Goal: Check status: Check status

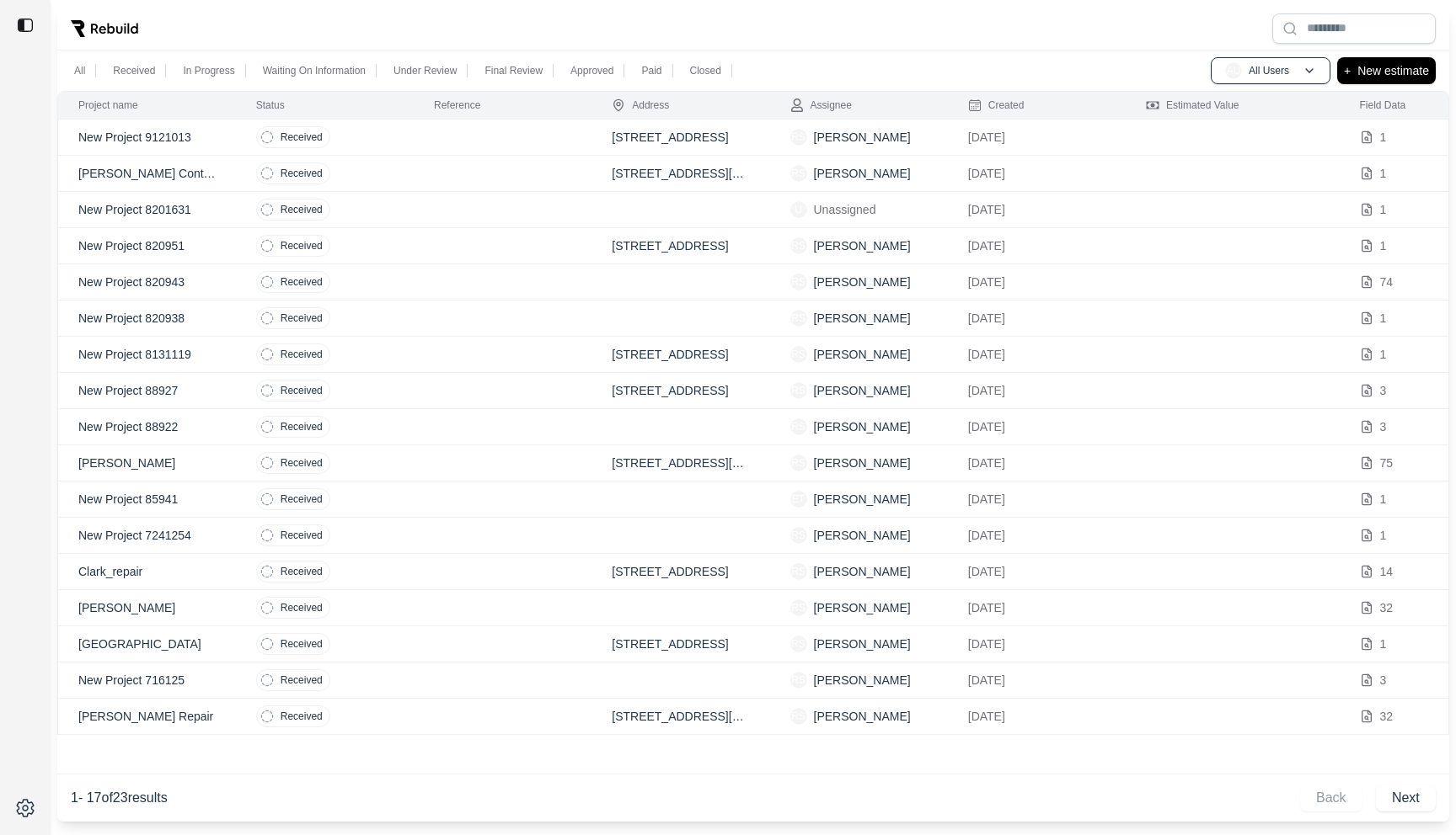
click at [401, 140] on td "Received" at bounding box center [325, 137] width 178 height 36
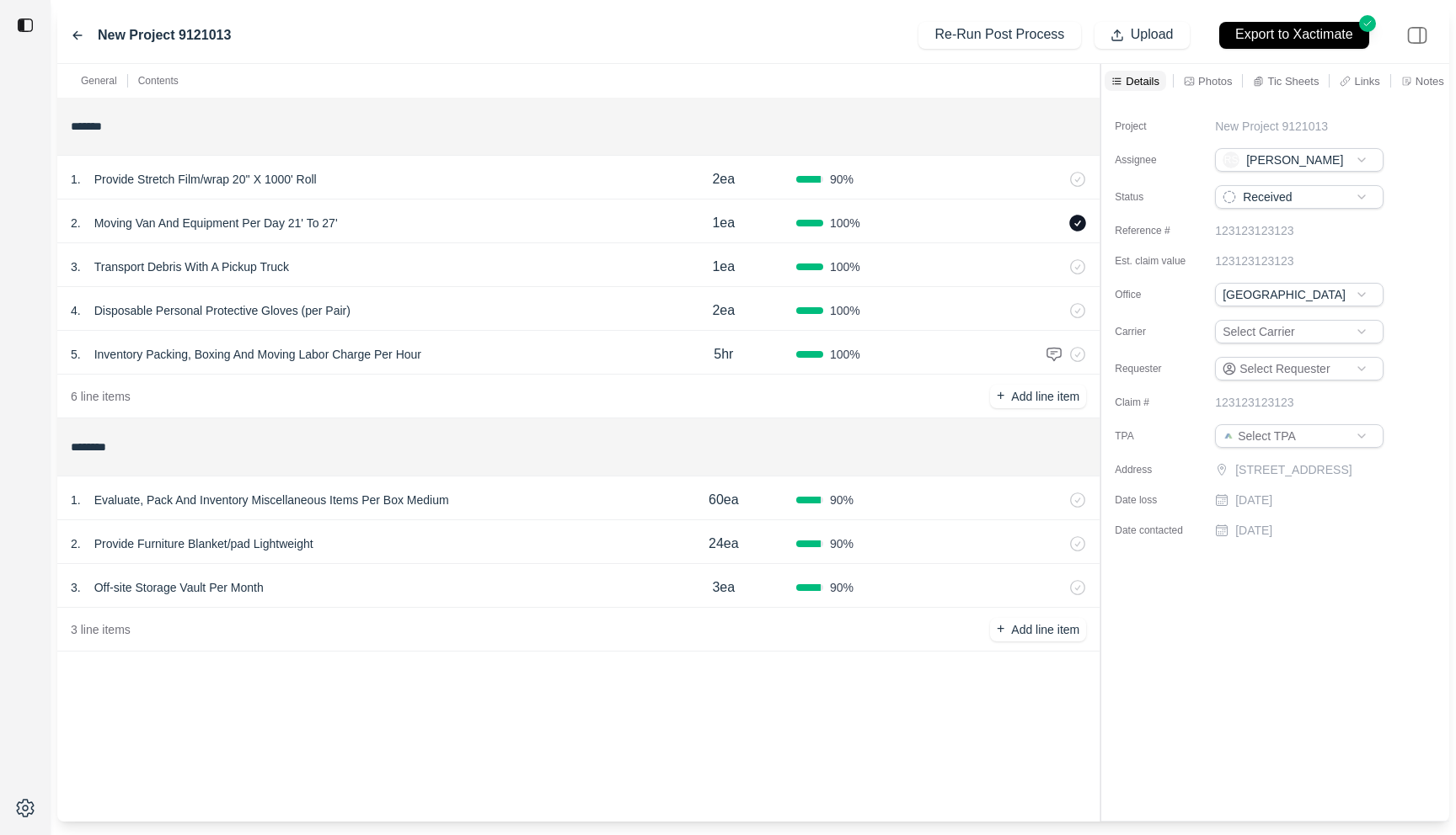
click at [895, 102] on div "General Contents ******* 1 . Provide Stretch Film/wrap 20'' X 1000' Roll 2ea 90…" at bounding box center [753, 443] width 1392 height 758
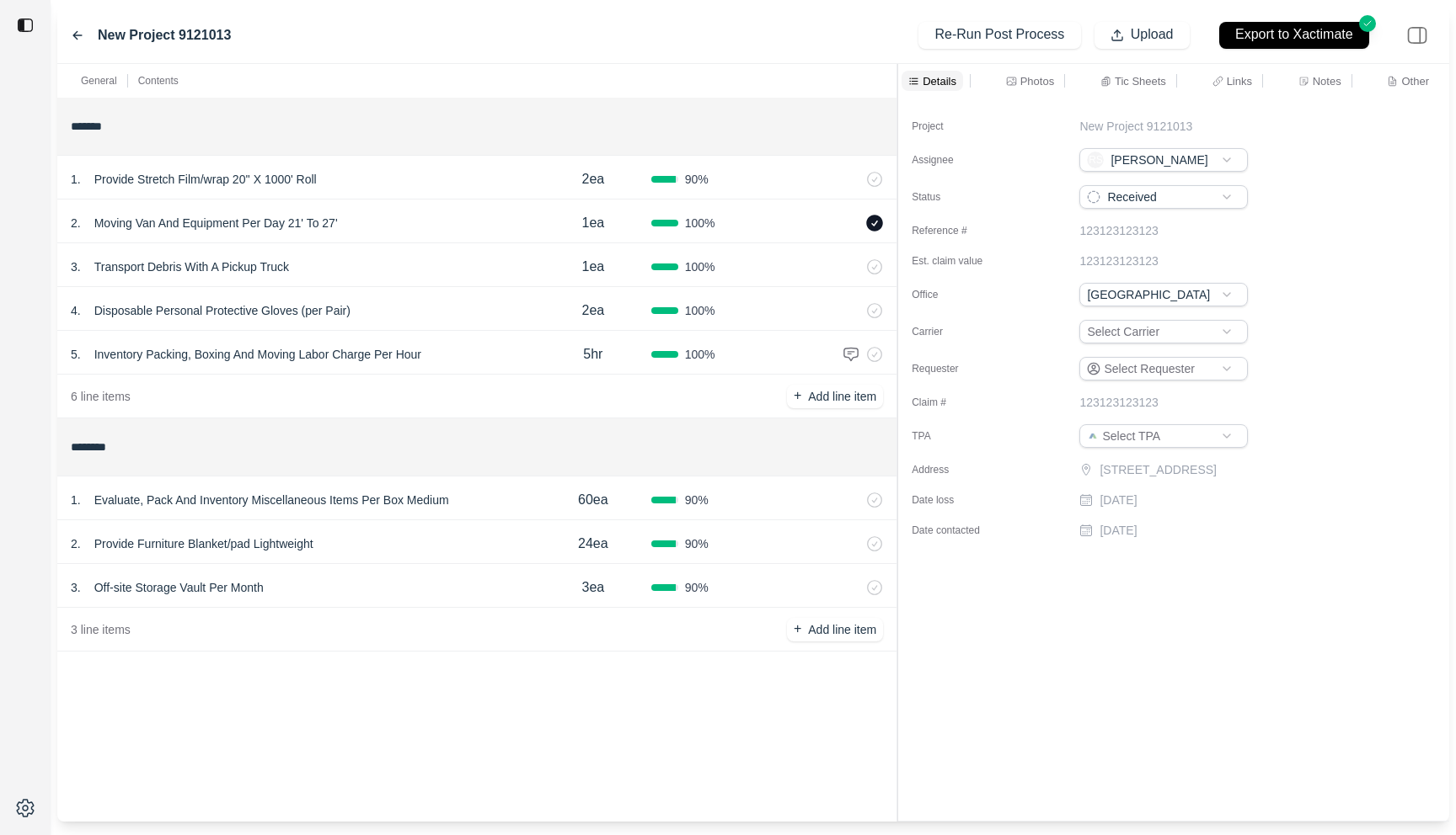
click at [465, 550] on div "2 . Provide Furniture Blanket/pad Lightweight" at bounding box center [303, 544] width 465 height 24
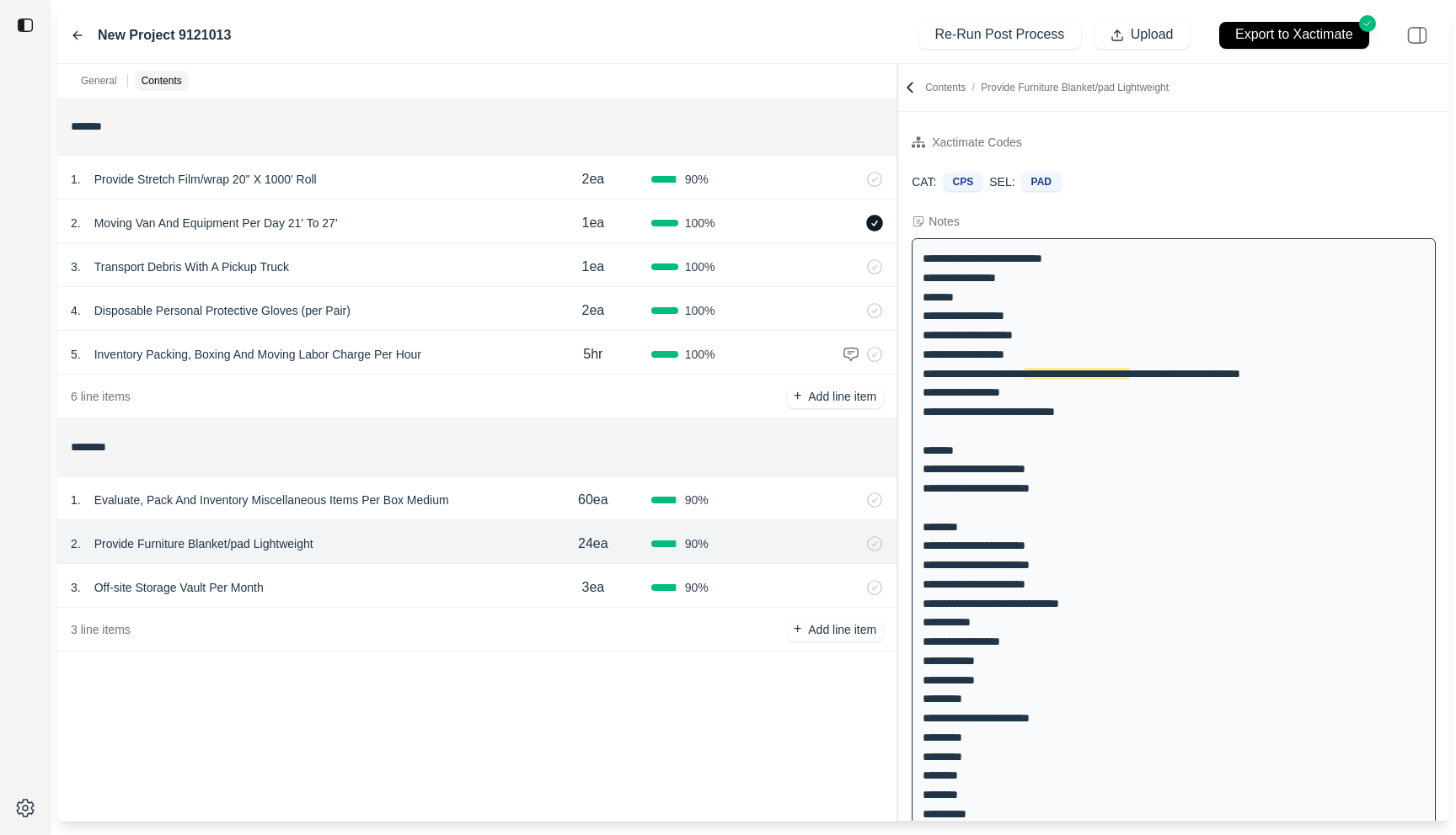
click at [431, 584] on div "3 . Off-site Storage Vault Per Month" at bounding box center [303, 588] width 465 height 24
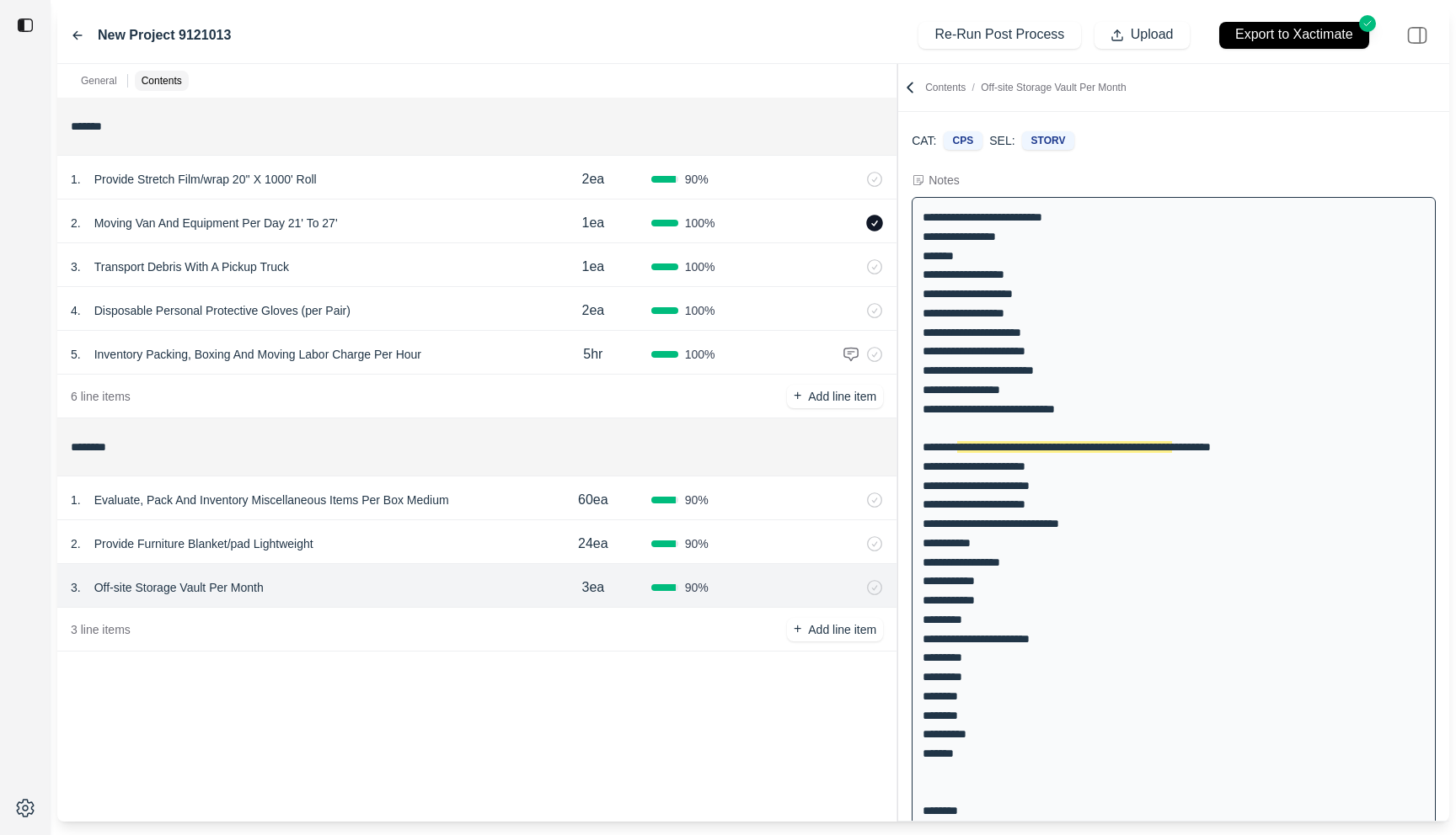
click at [451, 518] on div "1 . Evaluate, Pack And Inventory Miscellaneous Items Per Box Medium 60ea 90 %" at bounding box center [476, 498] width 839 height 44
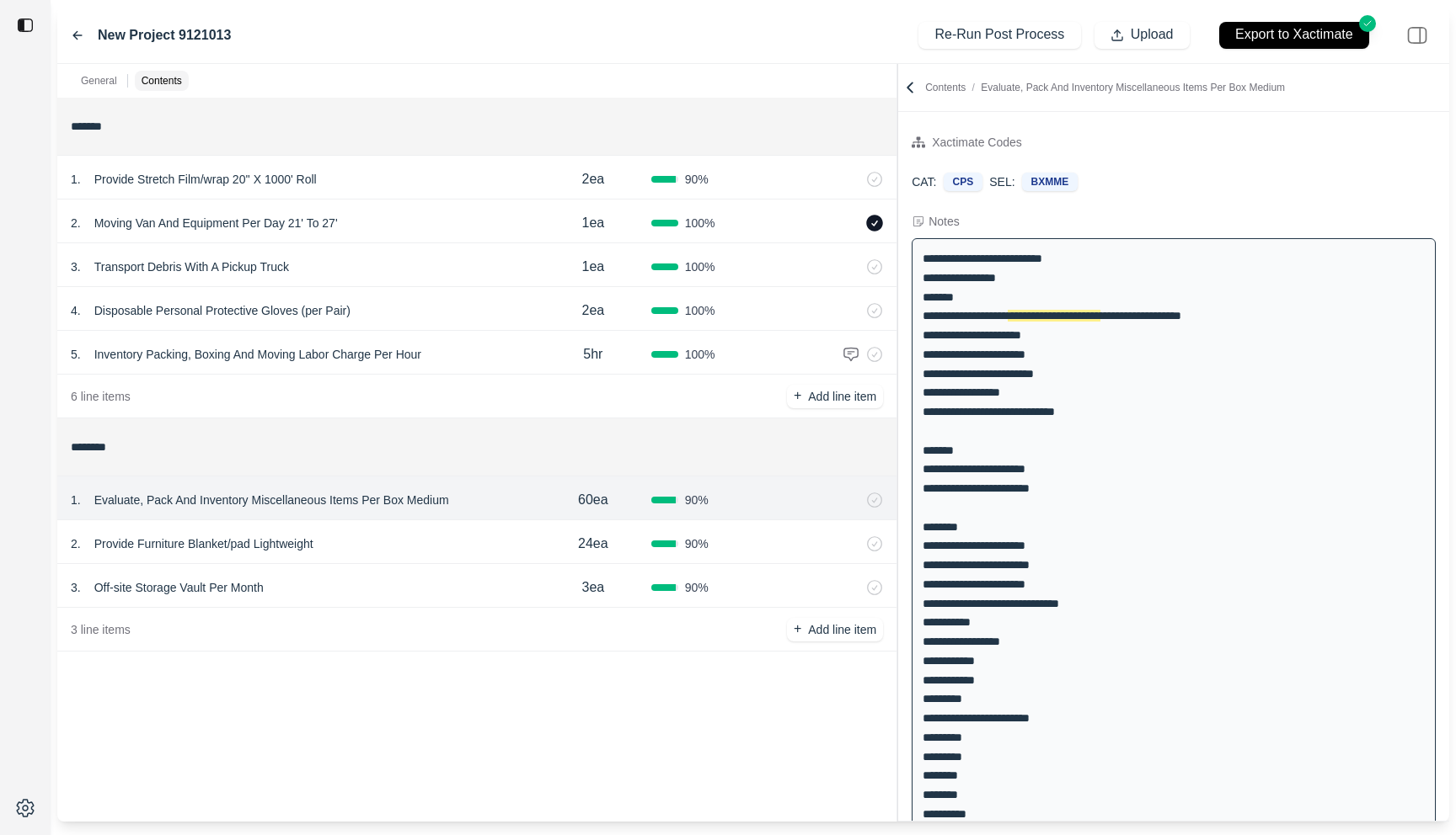
click at [458, 560] on div "2 . Provide Furniture Blanket/pad Lightweight 24ea 90 %" at bounding box center [476, 542] width 839 height 44
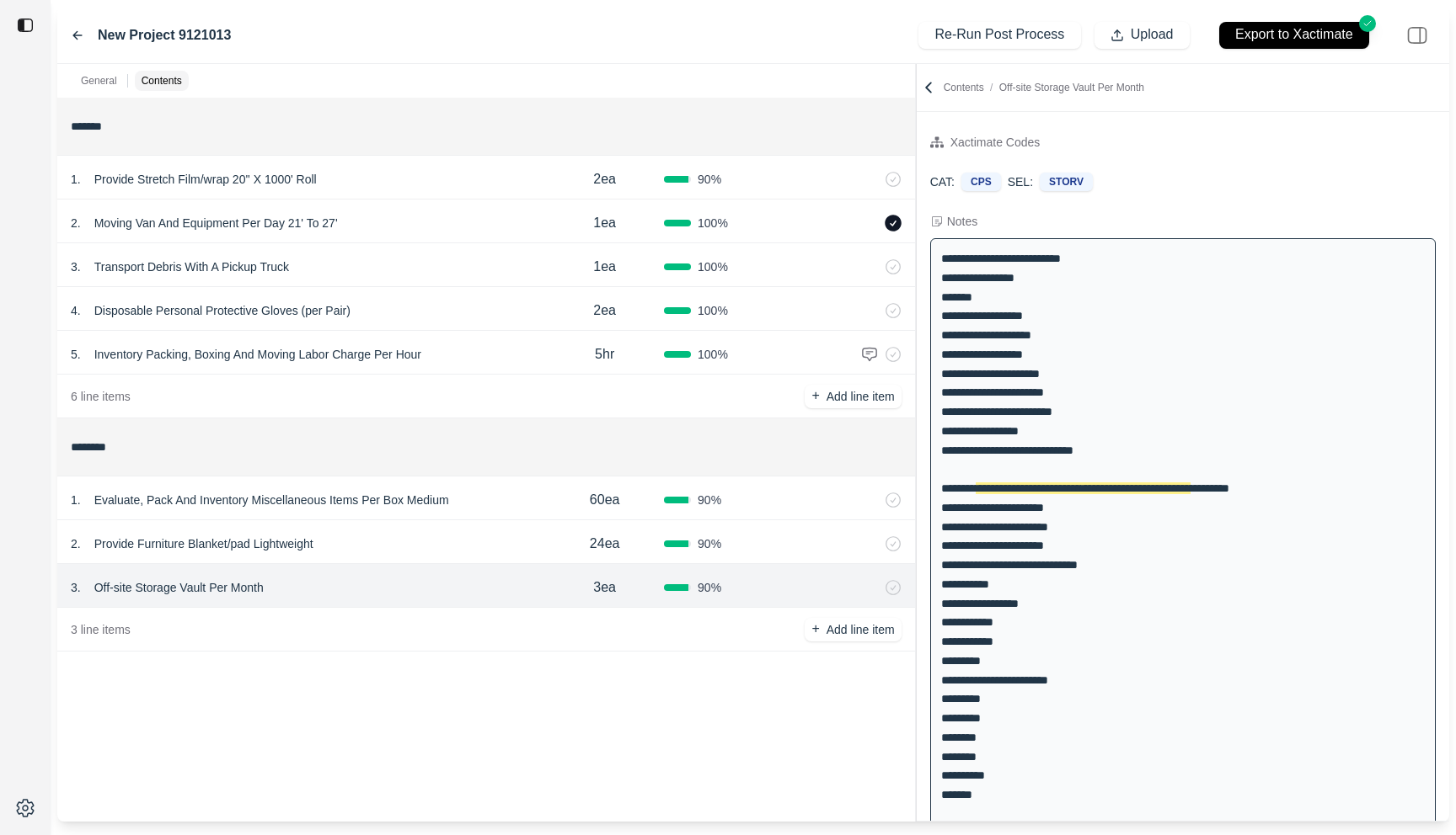
scroll to position [72, 0]
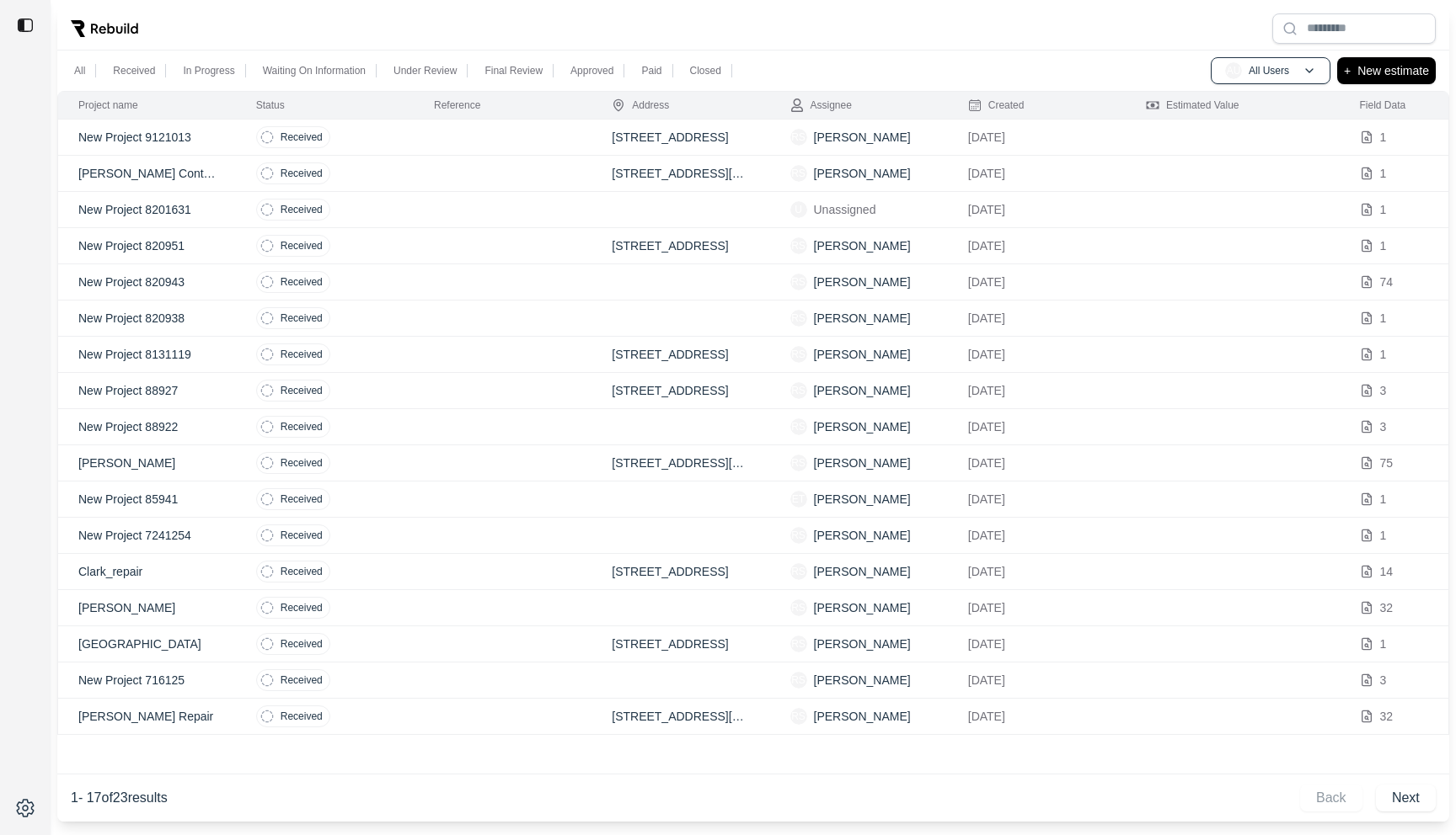
click at [538, 152] on td at bounding box center [503, 137] width 178 height 36
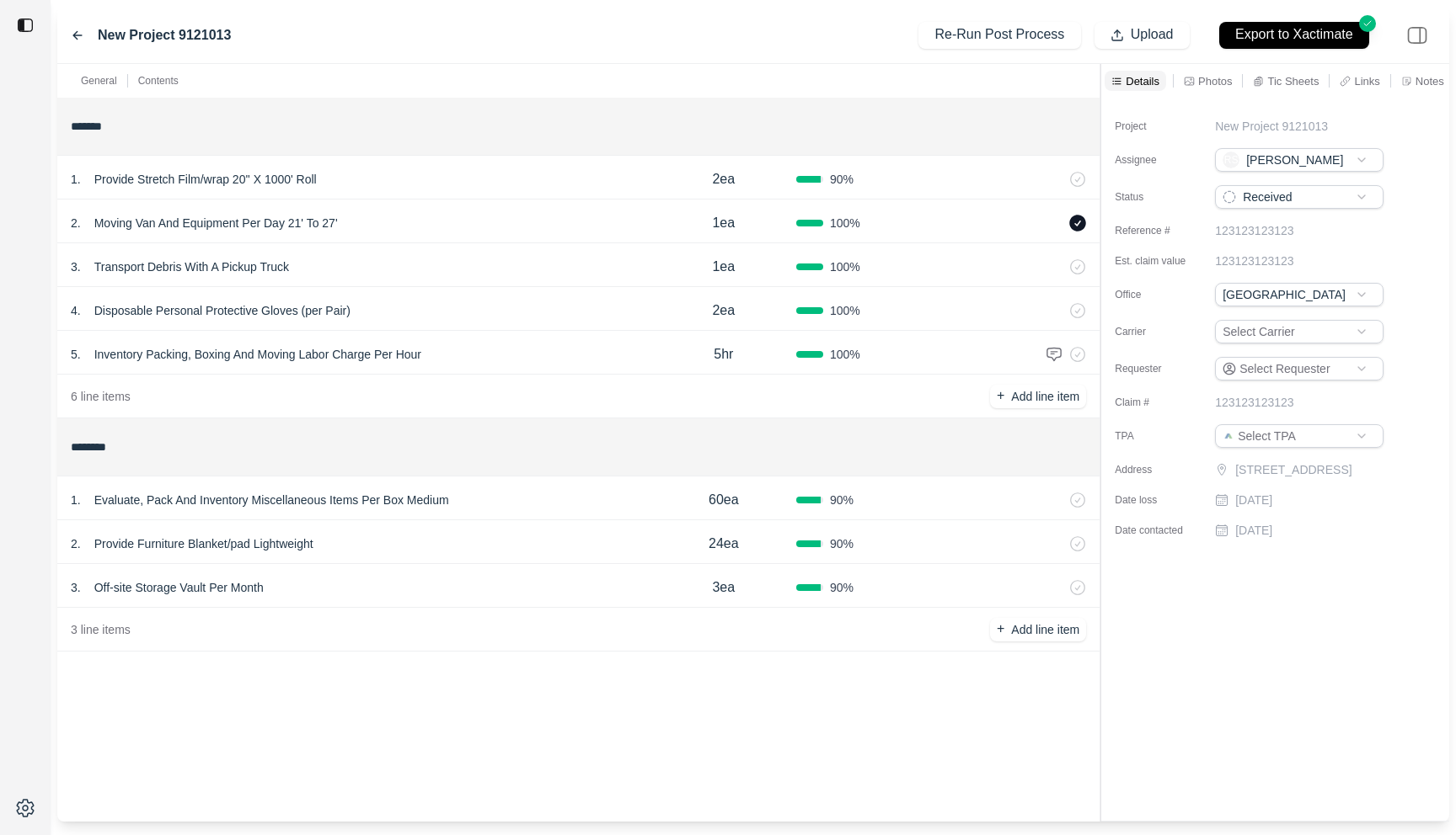
click at [555, 507] on div "1 . Evaluate, Pack And Inventory Miscellaneous Items Per Box Medium" at bounding box center [361, 500] width 580 height 24
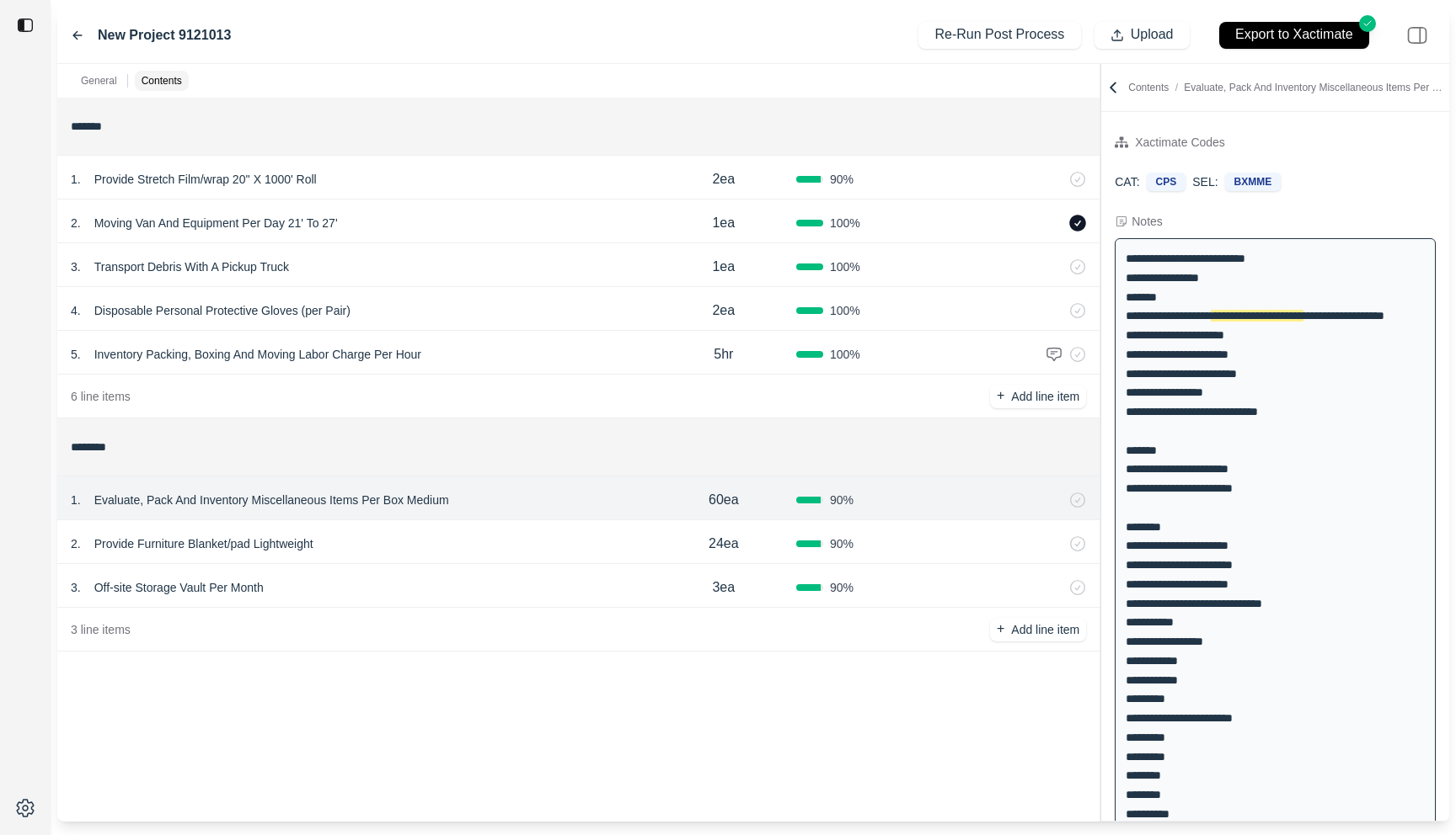
click at [74, 36] on icon at bounding box center [77, 35] width 8 height 7
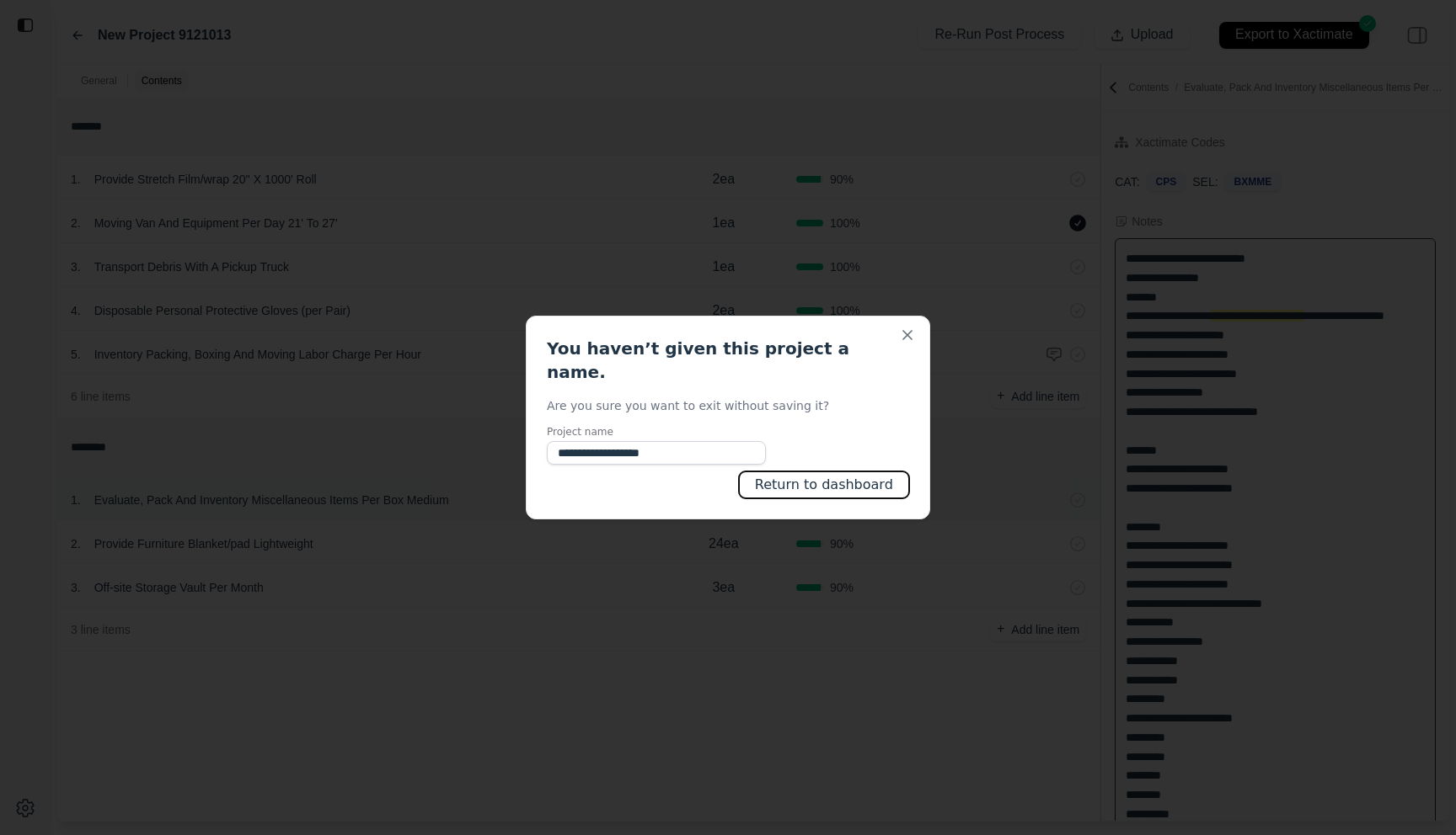
click at [849, 475] on button "Return to dashboard" at bounding box center [823, 484] width 170 height 27
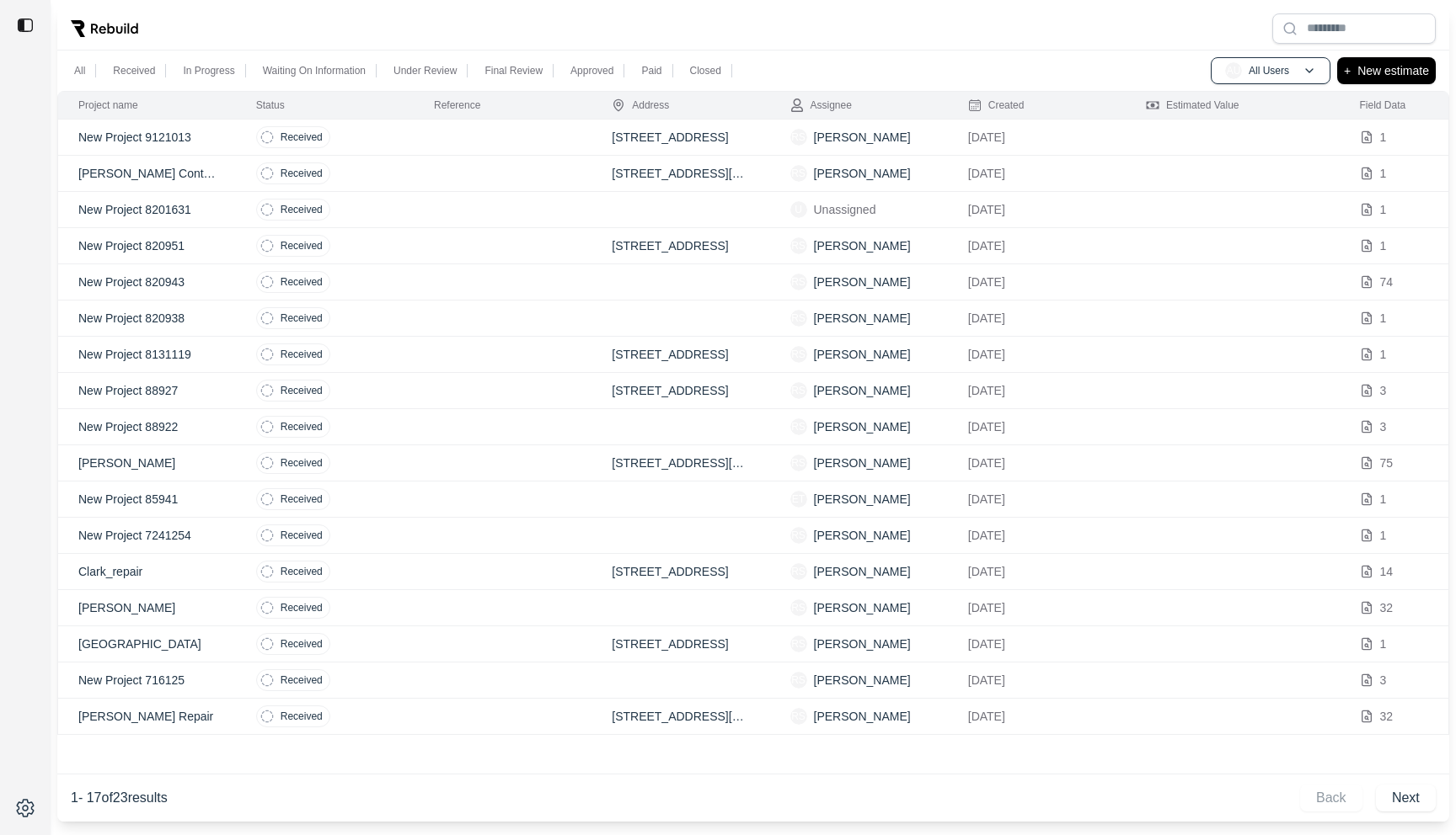
click at [846, 14] on div at bounding box center [753, 28] width 1392 height 44
click at [23, 24] on img at bounding box center [25, 25] width 17 height 17
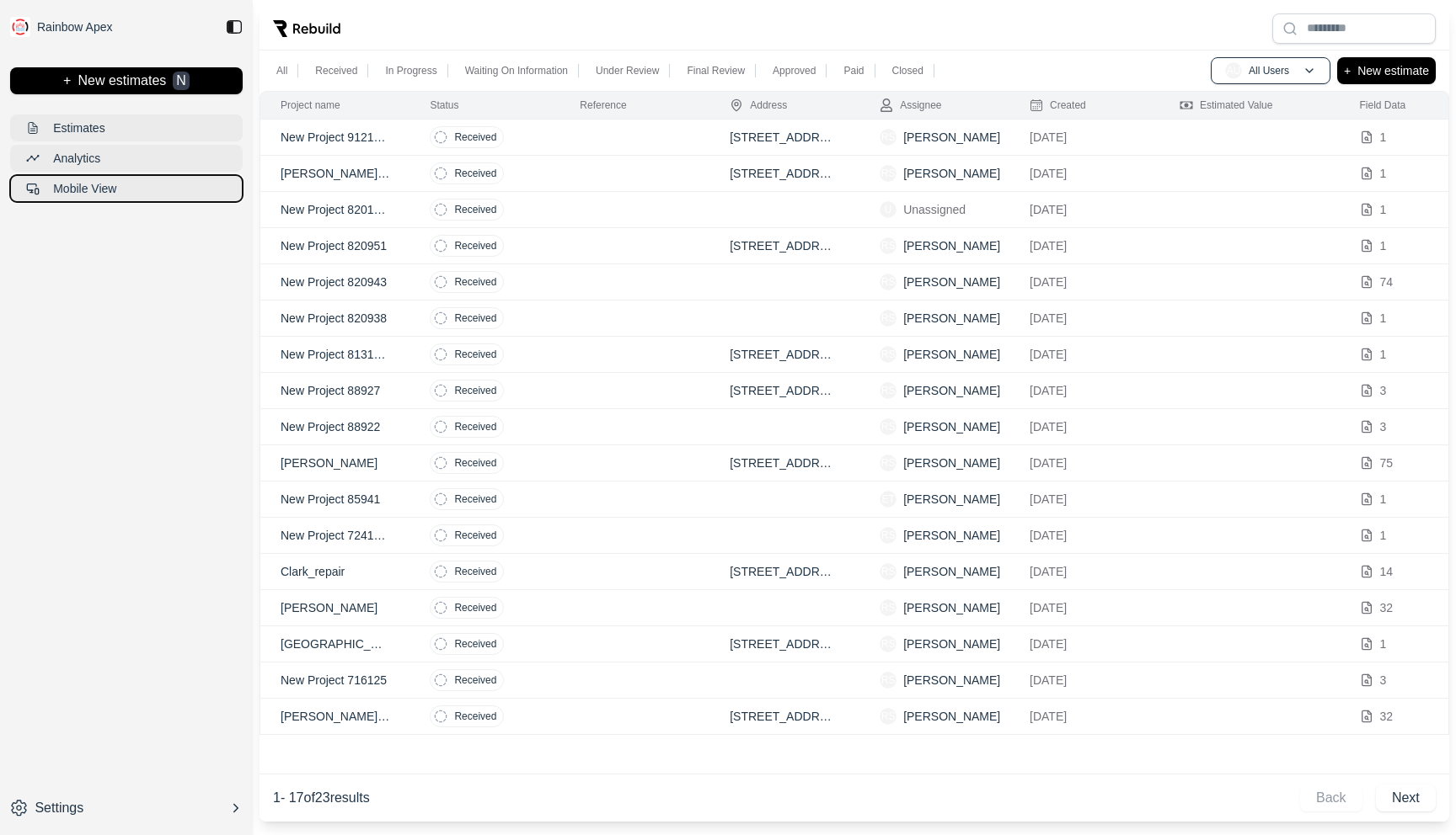
click at [53, 186] on p "Mobile View" at bounding box center [84, 188] width 63 height 17
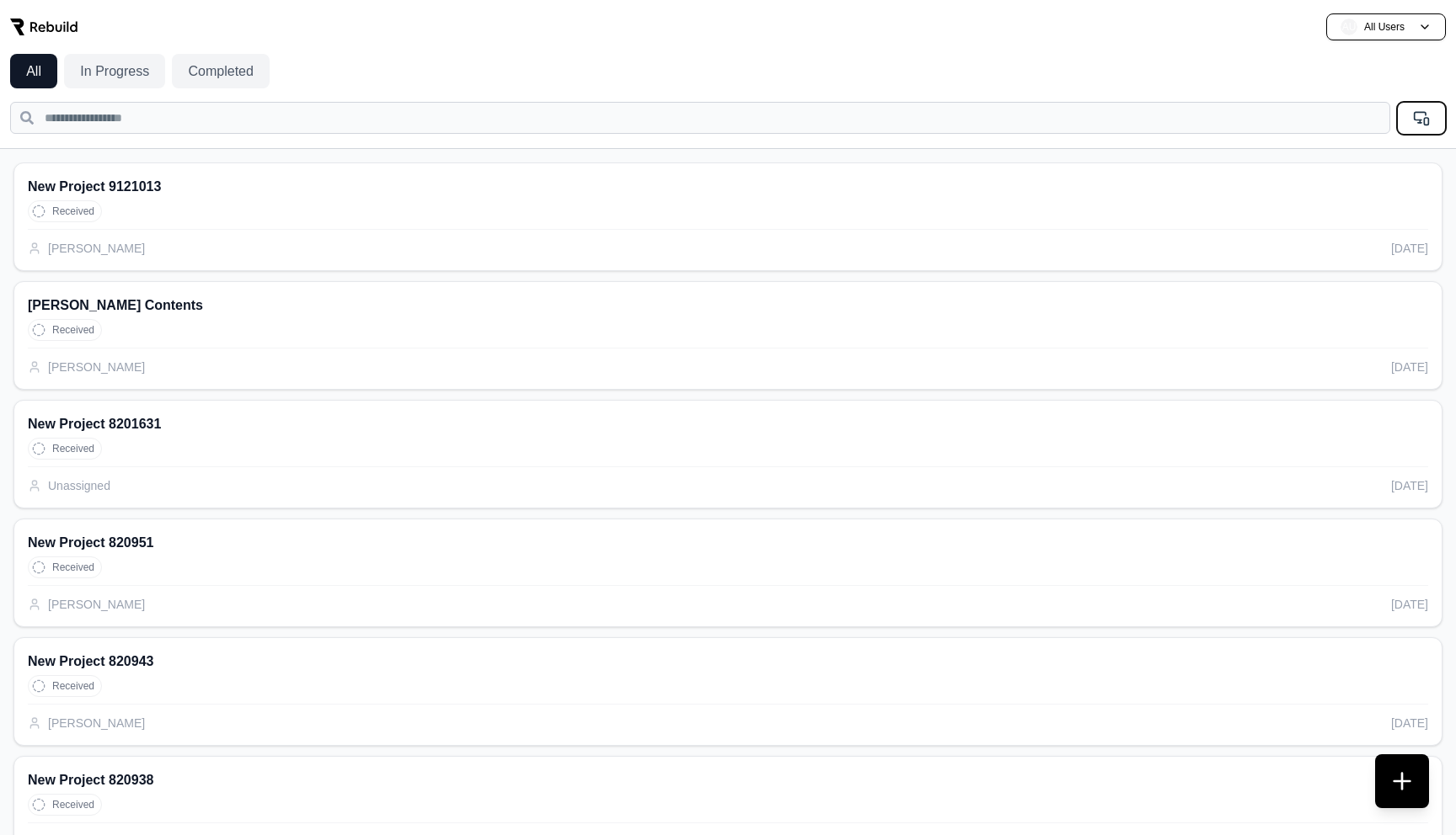
click at [1420, 117] on icon at bounding box center [1421, 117] width 17 height 17
